Goal: Task Accomplishment & Management: Complete application form

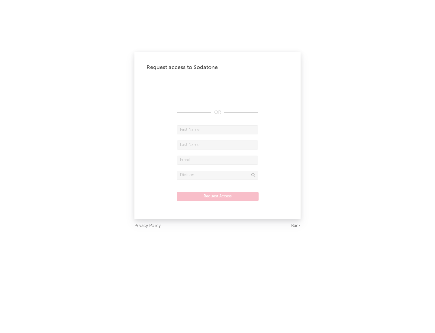
click at [218, 129] on input "text" at bounding box center [218, 129] width 82 height 9
type input "[PERSON_NAME]"
click at [218, 145] on input "text" at bounding box center [218, 144] width 82 height 9
type input "[PERSON_NAME]"
click at [218, 160] on input "text" at bounding box center [218, 159] width 82 height 9
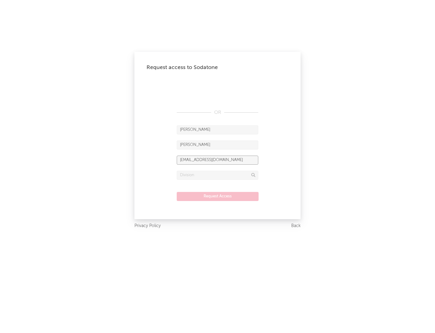
type input "[EMAIL_ADDRESS][DOMAIN_NAME]"
click at [218, 175] on input "text" at bounding box center [218, 175] width 82 height 9
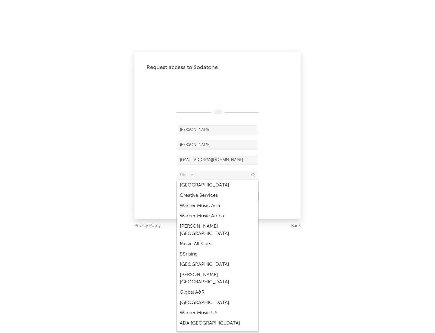
click at [218, 239] on div "Music All Stars" at bounding box center [218, 244] width 82 height 10
type input "Music All Stars"
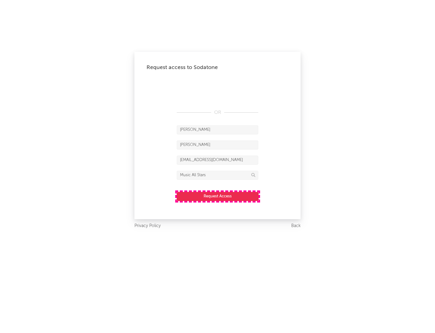
click at [218, 196] on button "Request Access" at bounding box center [218, 196] width 82 height 9
